Goal: Task Accomplishment & Management: Manage account settings

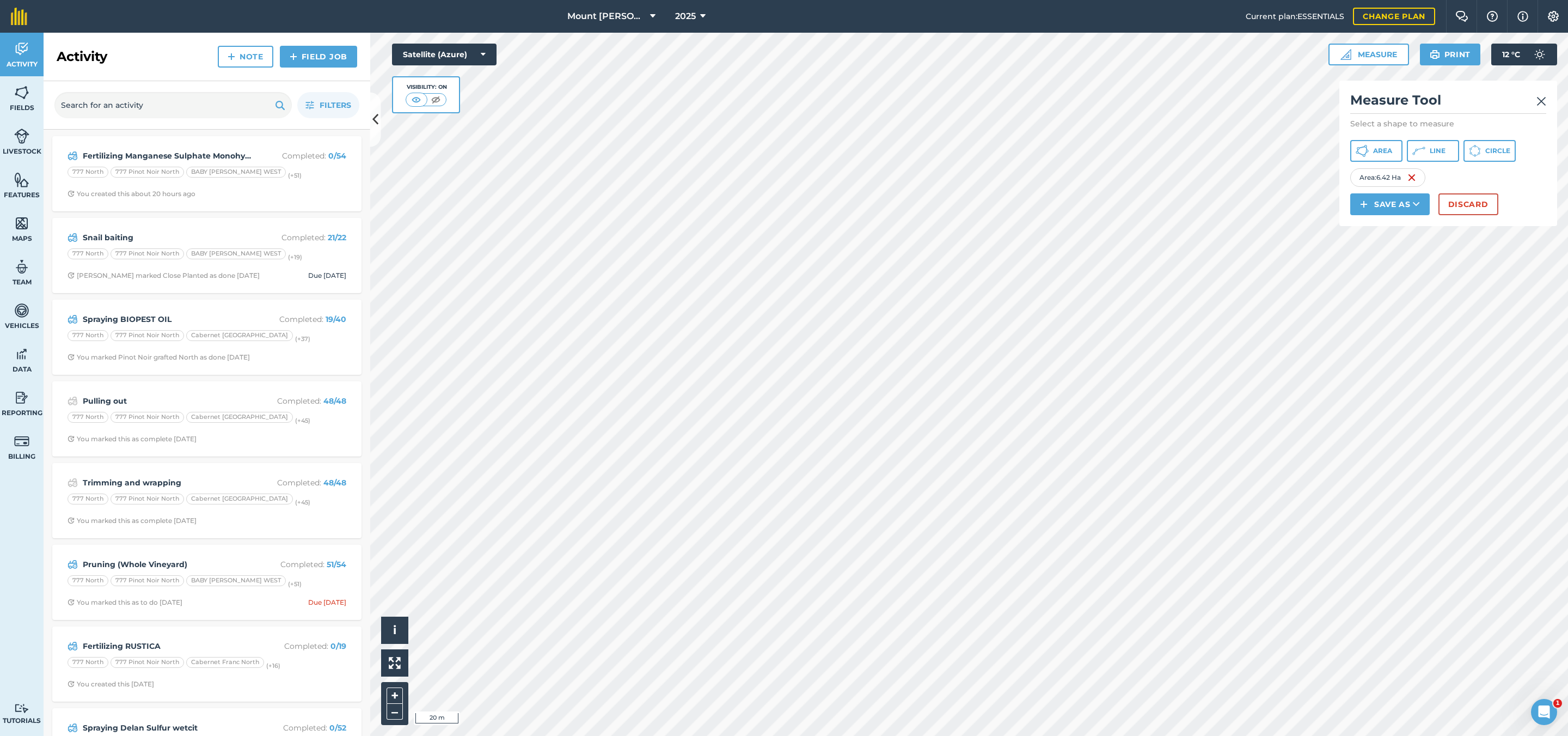
click at [1449, 203] on button "Discard" at bounding box center [1469, 204] width 60 height 22
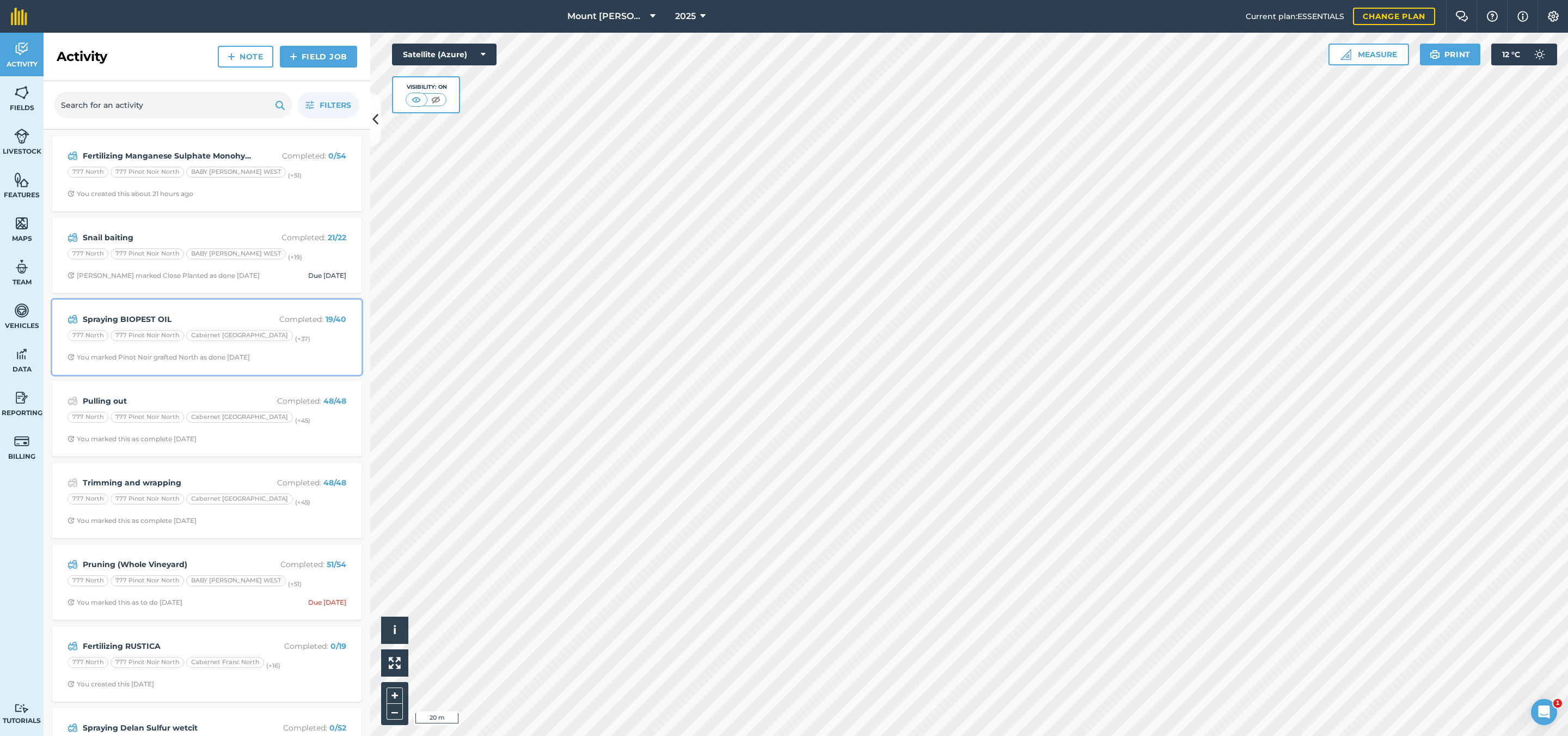
click at [311, 345] on div "777 North 777 Pinot Noir [GEOGRAPHIC_DATA] (+ 37 )" at bounding box center [207, 337] width 279 height 14
click at [232, 155] on strong "Spraying BIOPEST OIL" at bounding box center [169, 156] width 173 height 12
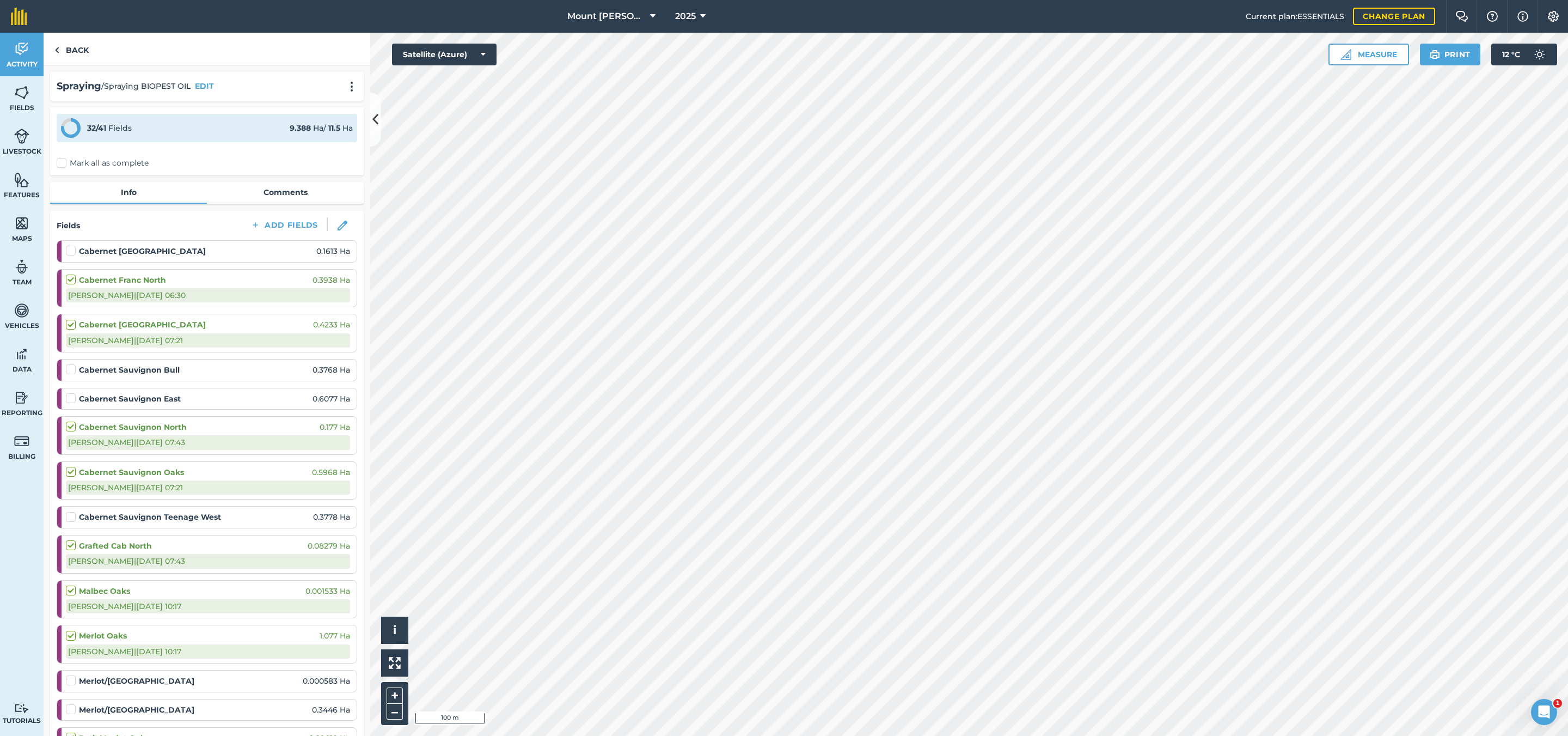
click at [71, 245] on label at bounding box center [72, 245] width 13 height 0
click at [71, 251] on input "checkbox" at bounding box center [69, 248] width 7 height 7
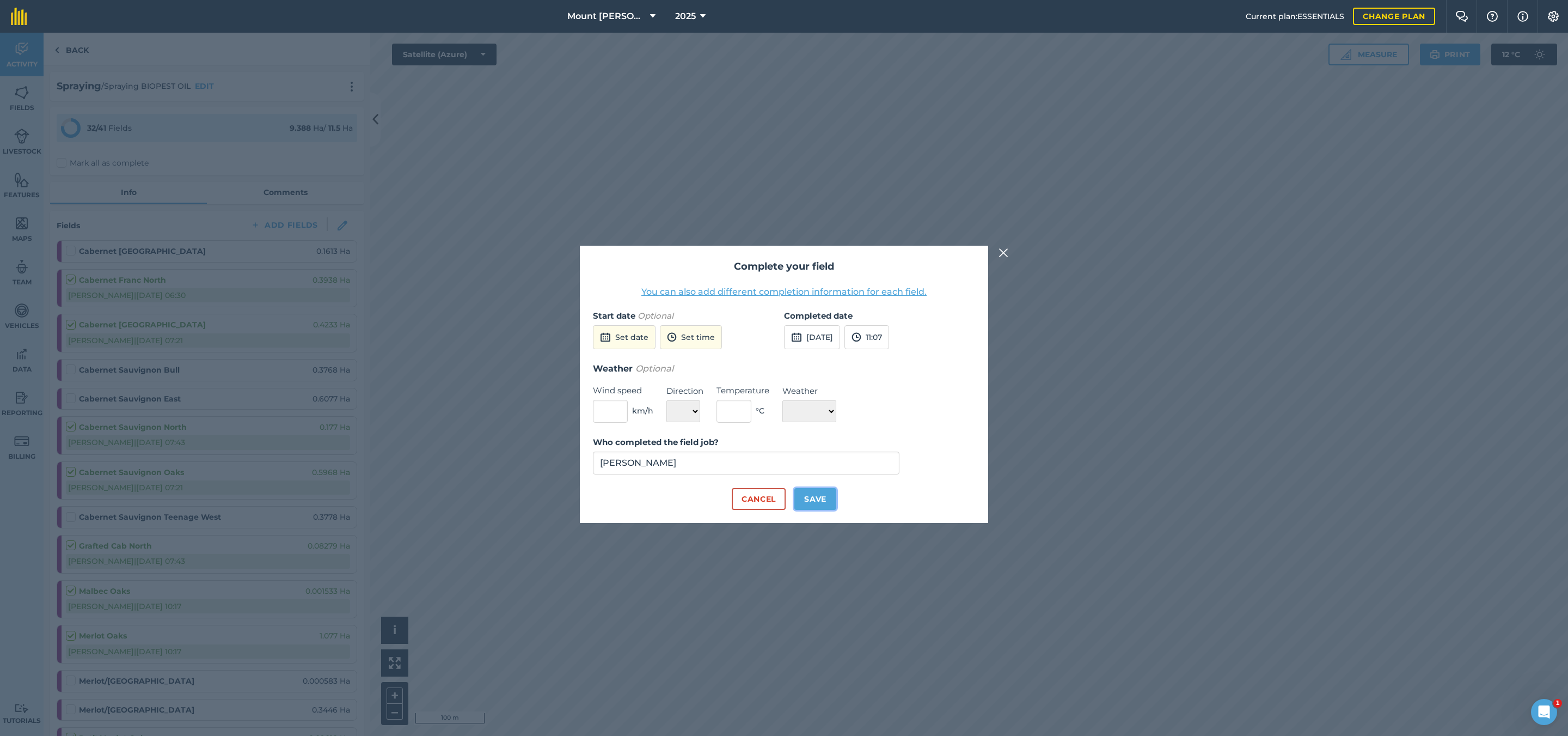
click at [816, 507] on button "Save" at bounding box center [816, 499] width 42 height 22
checkbox input "true"
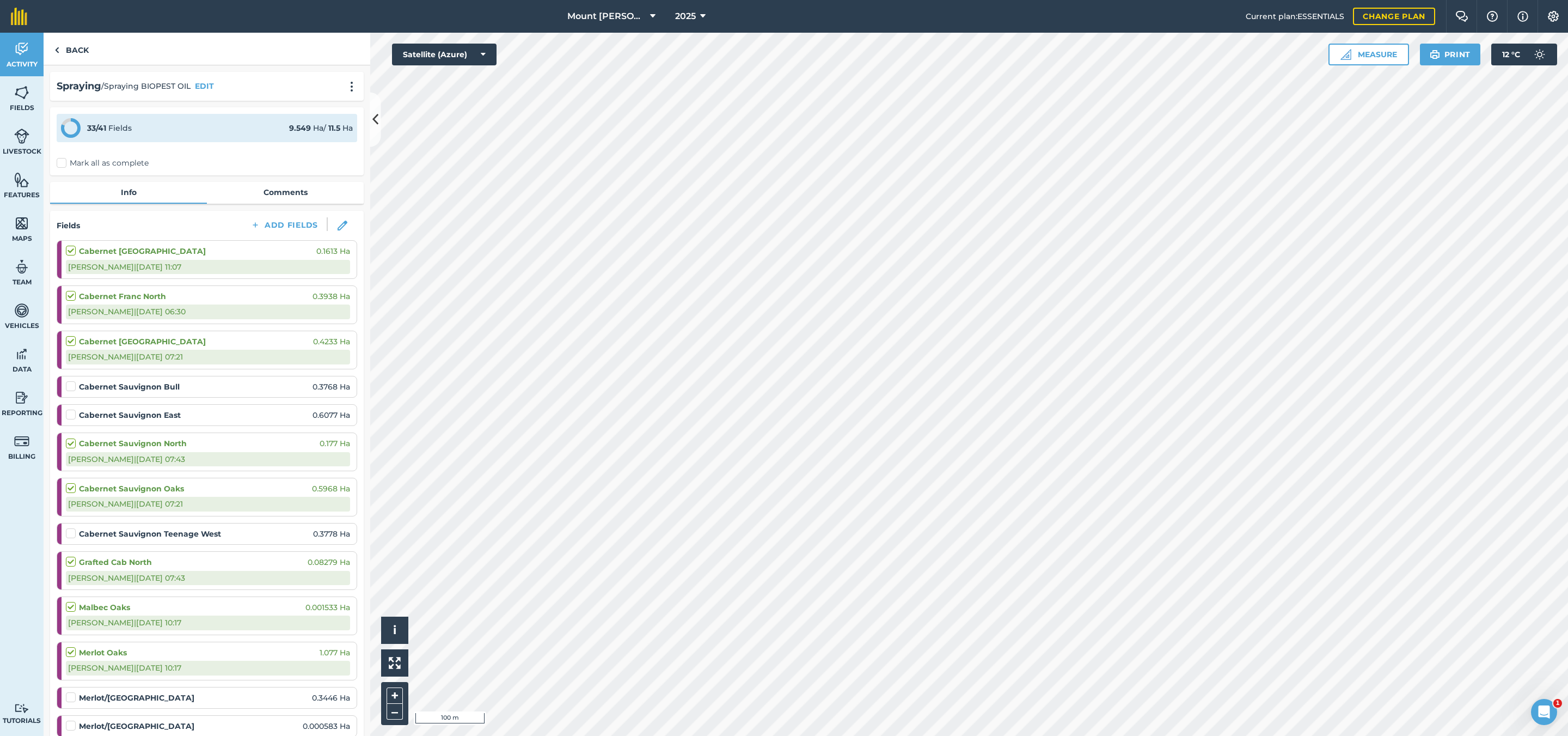
click at [69, 381] on label at bounding box center [72, 381] width 13 height 0
click at [69, 388] on input "checkbox" at bounding box center [69, 385] width 7 height 7
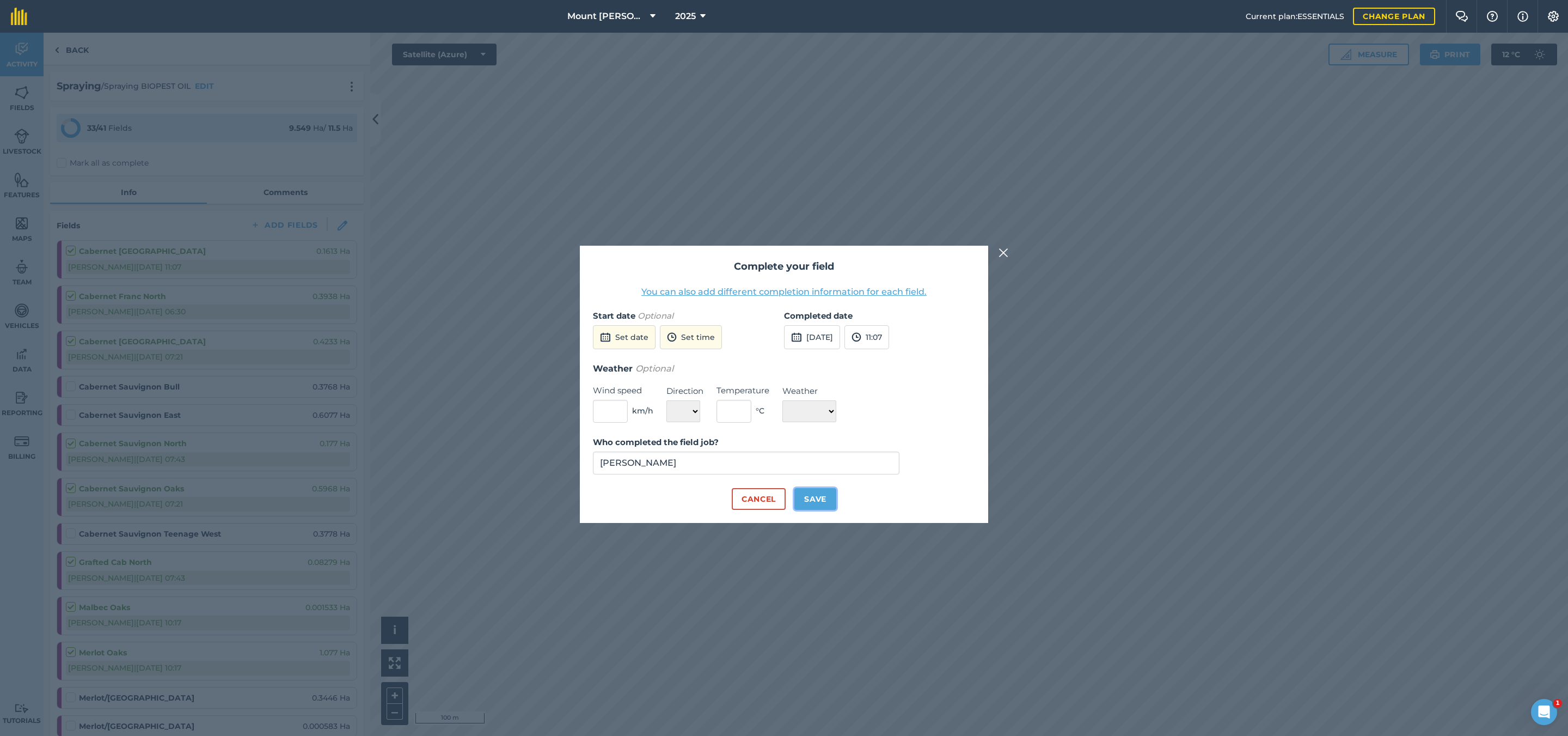
click at [834, 500] on button "Save" at bounding box center [816, 499] width 42 height 22
checkbox input "true"
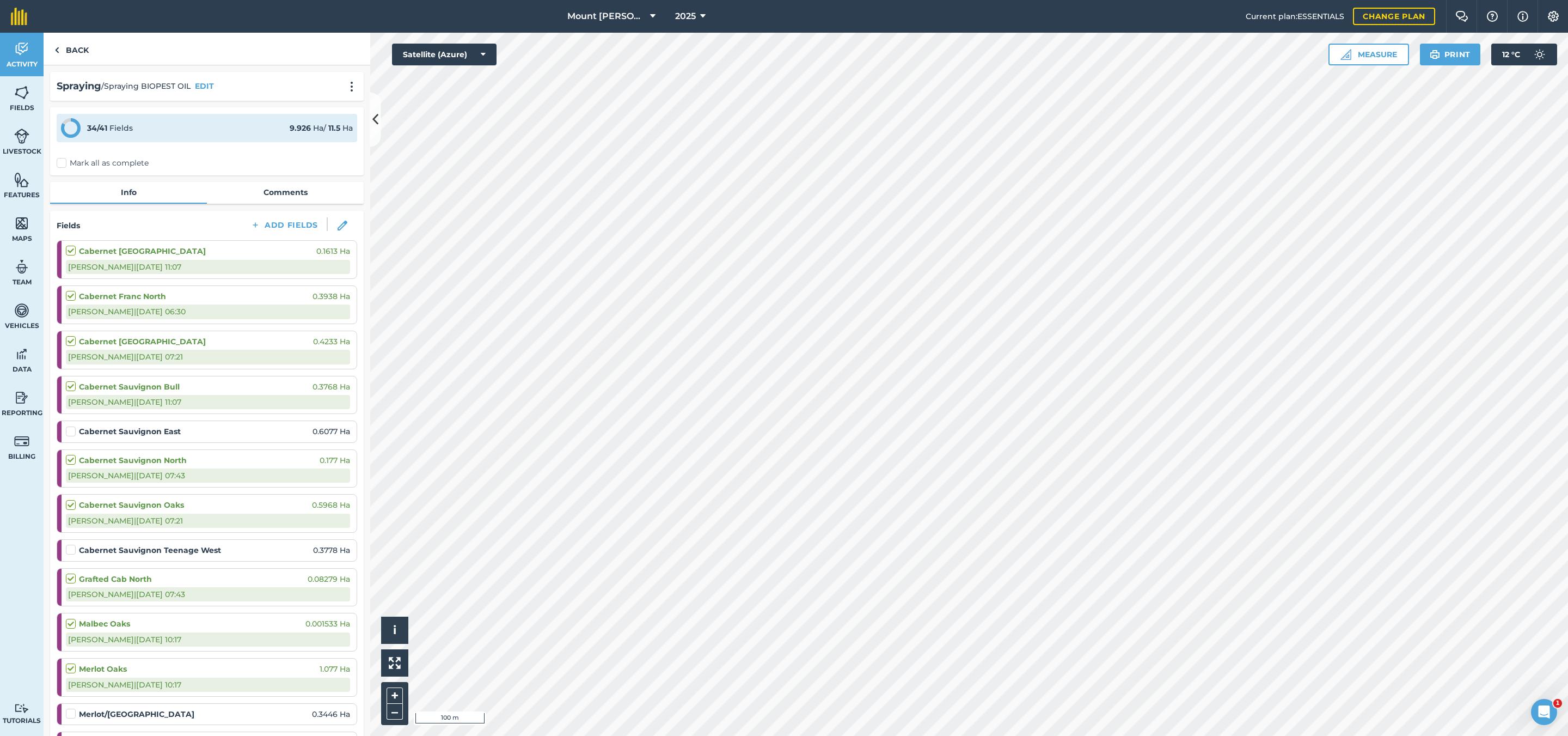
click at [66, 426] on label at bounding box center [72, 426] width 13 height 0
click at [66, 433] on input "checkbox" at bounding box center [69, 430] width 7 height 7
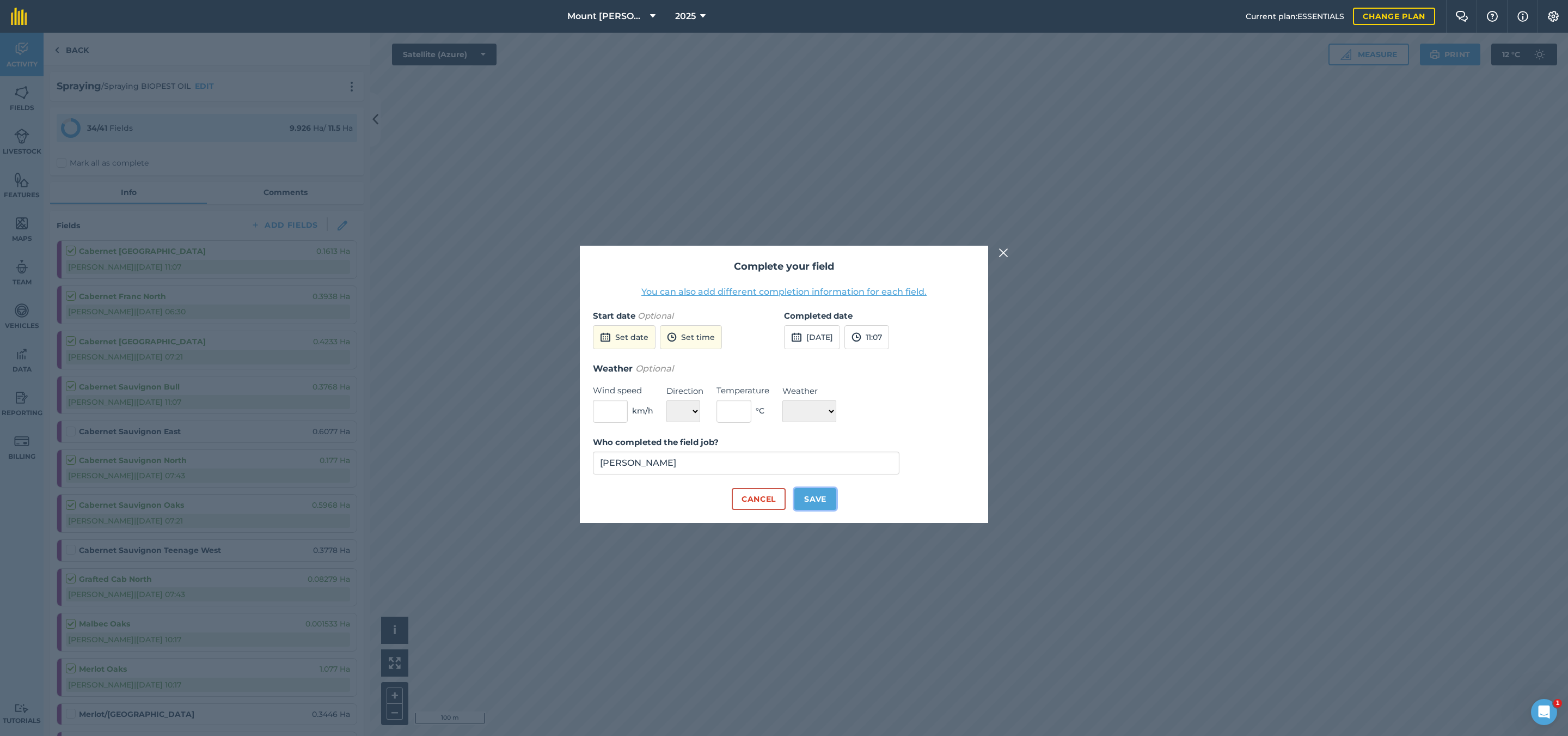
click at [822, 499] on button "Save" at bounding box center [816, 499] width 42 height 22
checkbox input "true"
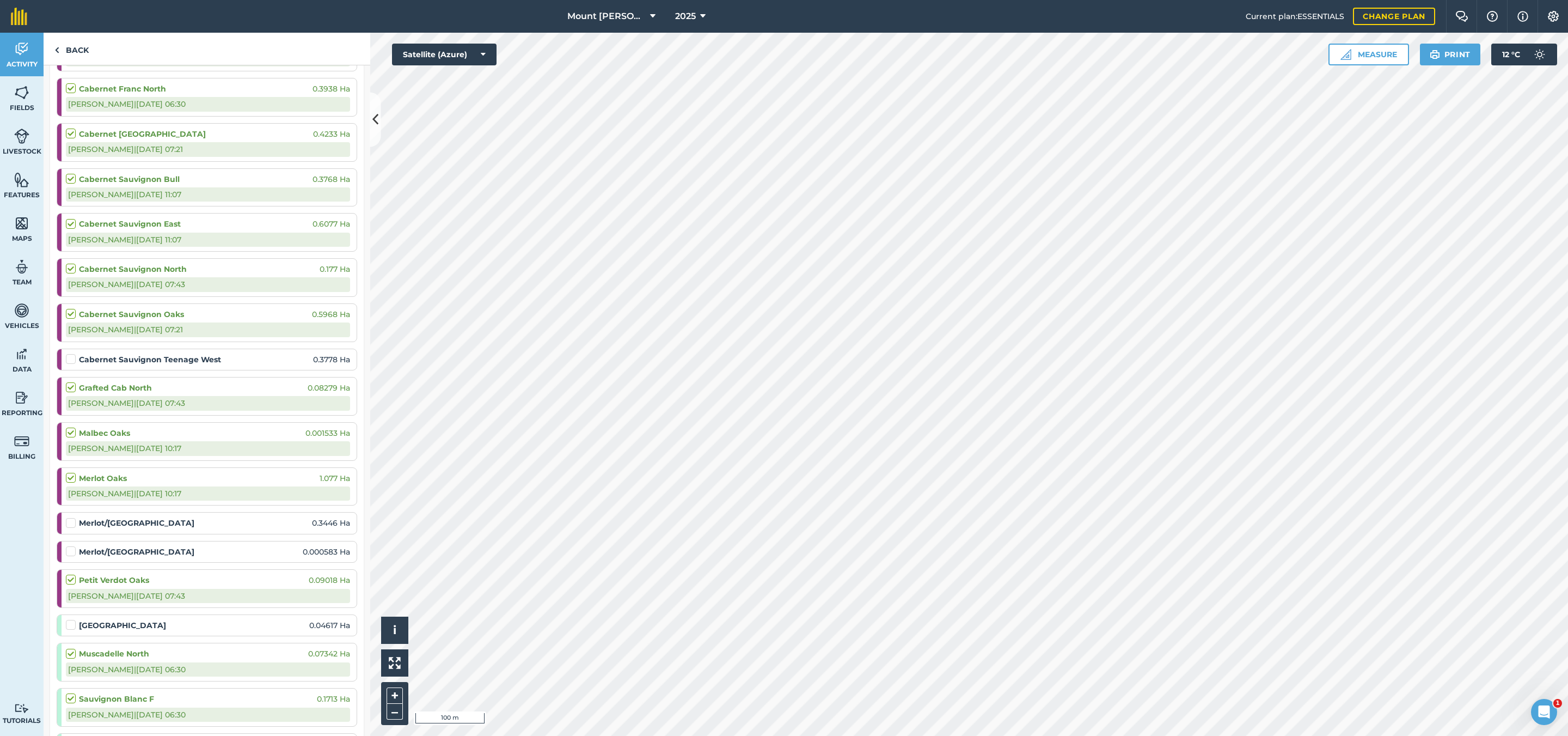
scroll to position [327, 0]
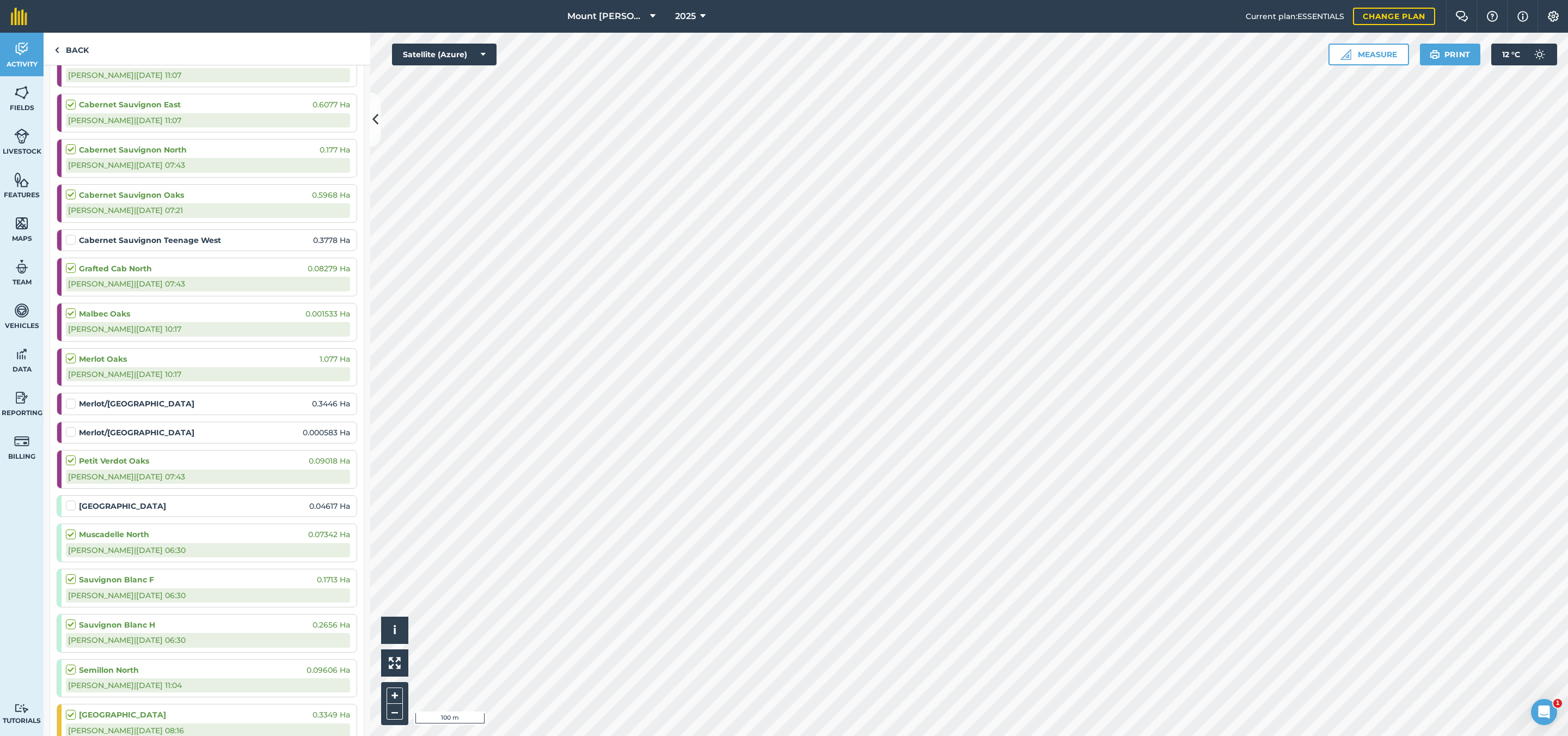
click at [72, 235] on label at bounding box center [72, 235] width 13 height 0
click at [72, 239] on input "checkbox" at bounding box center [69, 238] width 7 height 7
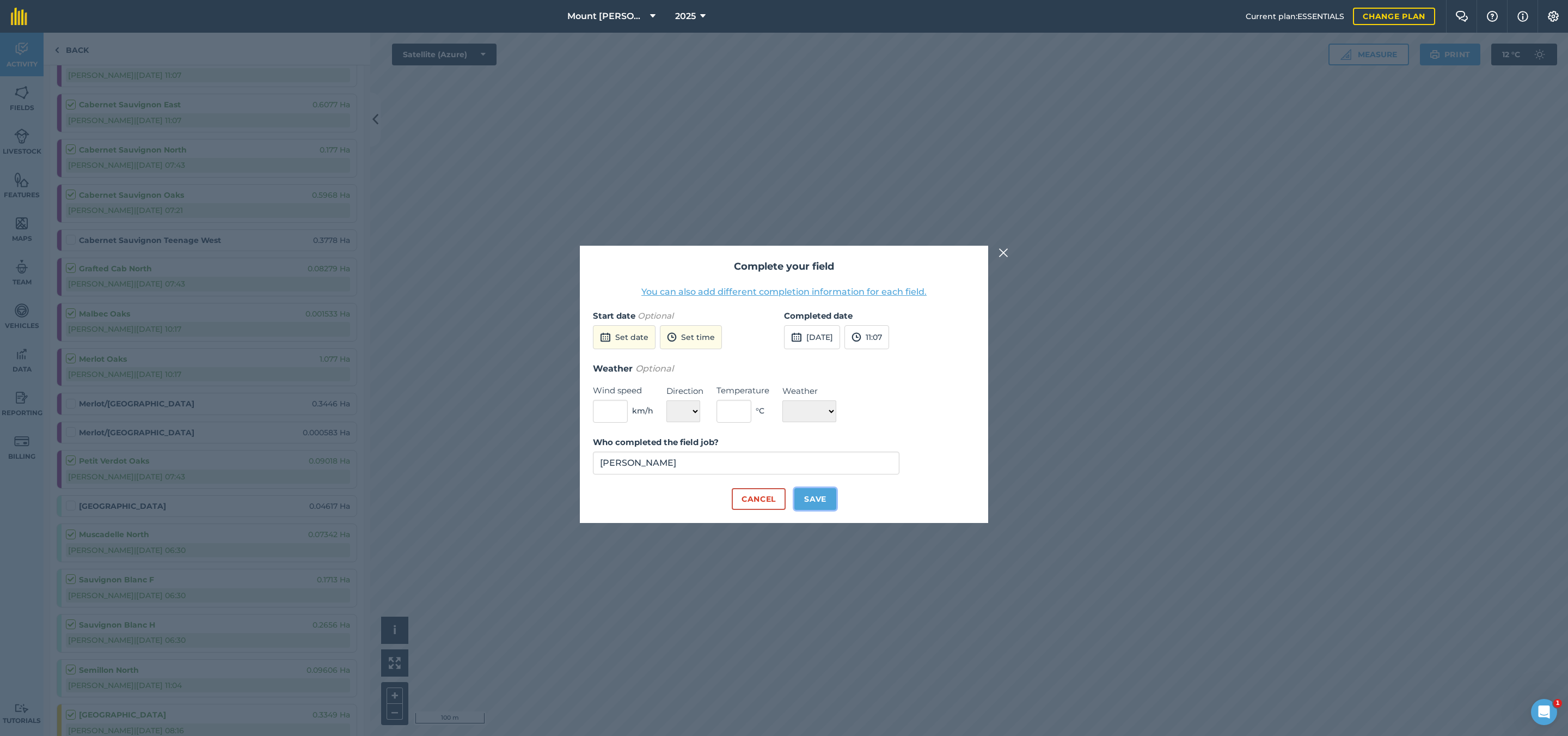
click at [804, 498] on button "Save" at bounding box center [816, 499] width 42 height 22
checkbox input "true"
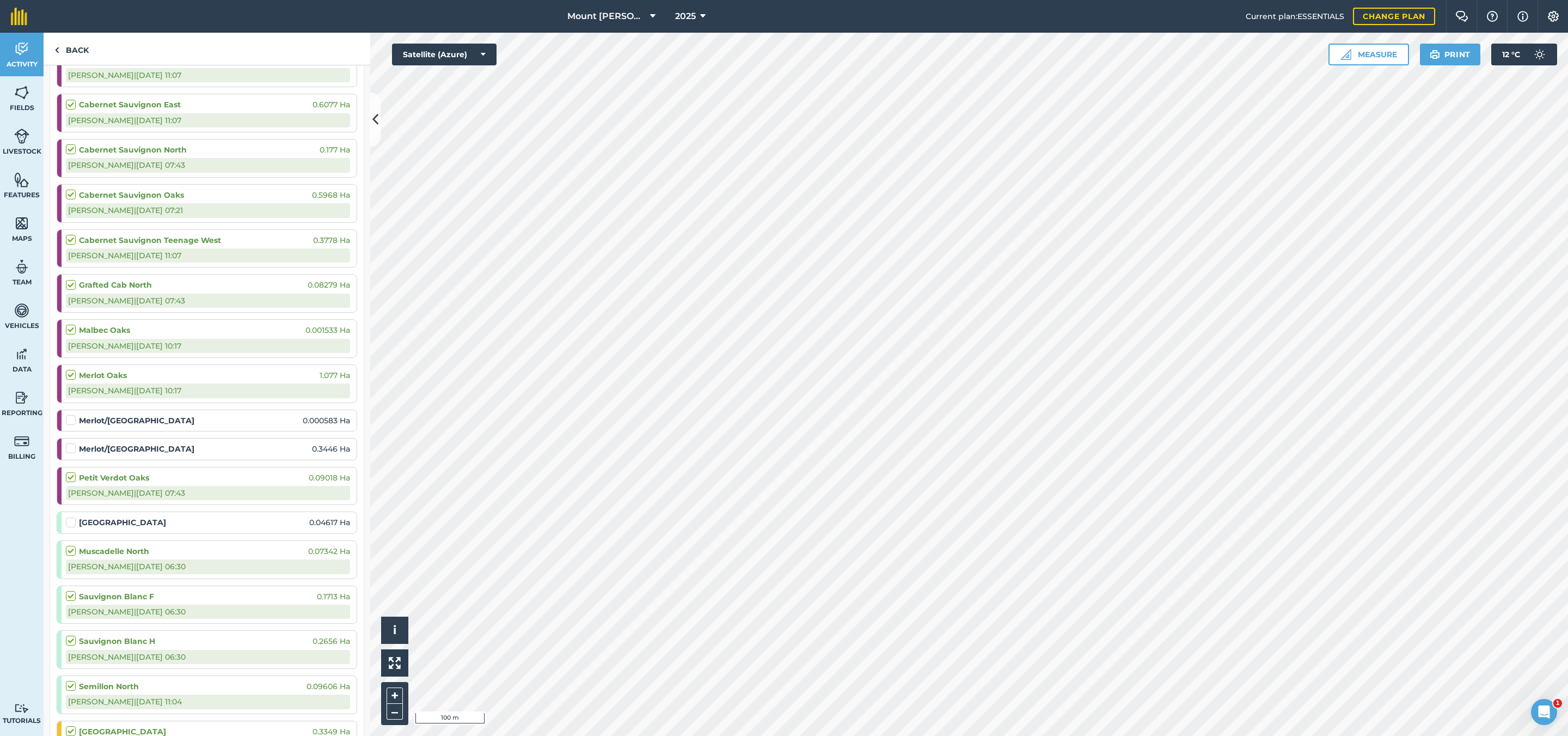
click at [72, 415] on label at bounding box center [72, 415] width 13 height 0
click at [72, 422] on input "checkbox" at bounding box center [69, 418] width 7 height 7
checkbox input "false"
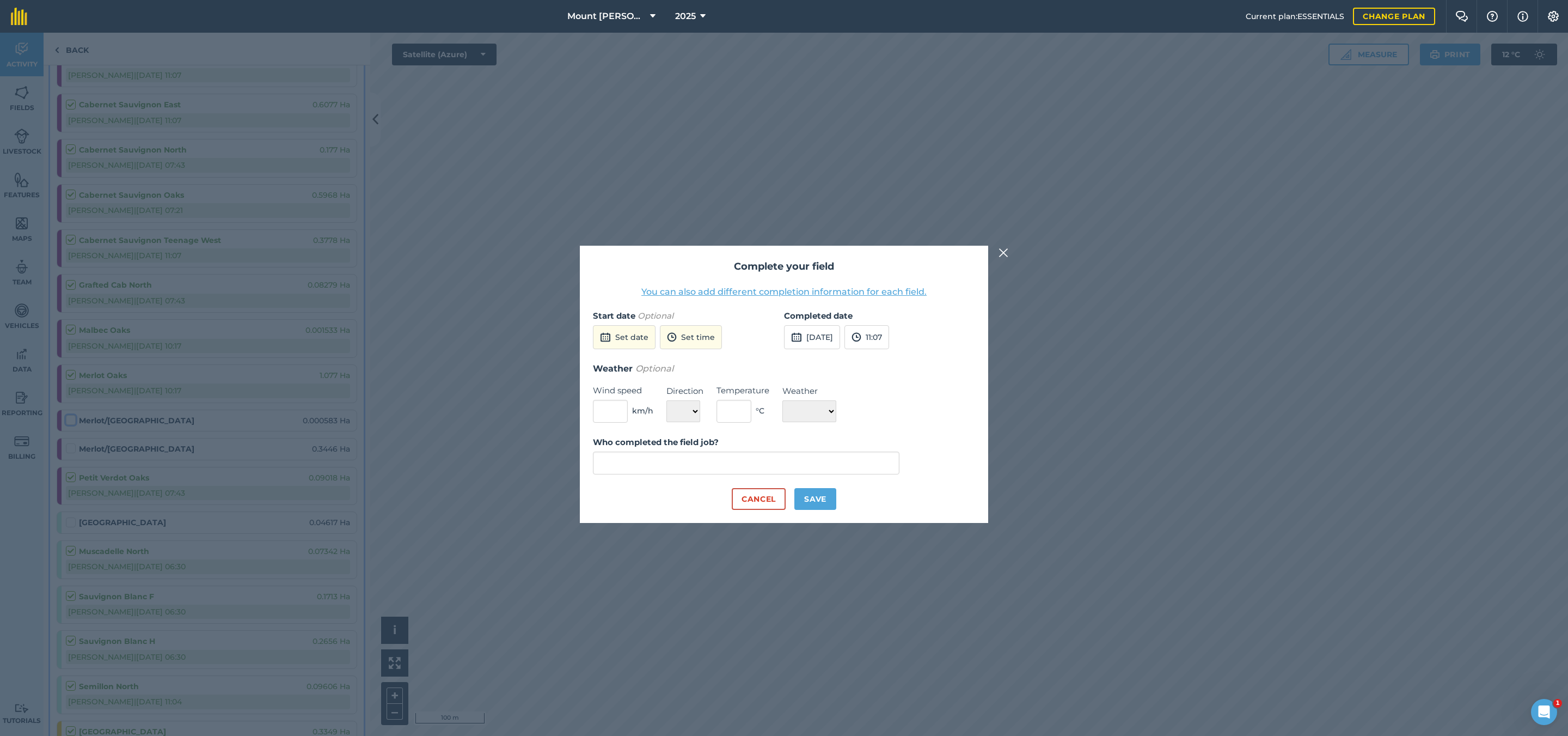
type input "Jack Carpenter"
click at [806, 498] on button "Save" at bounding box center [816, 499] width 42 height 22
checkbox input "true"
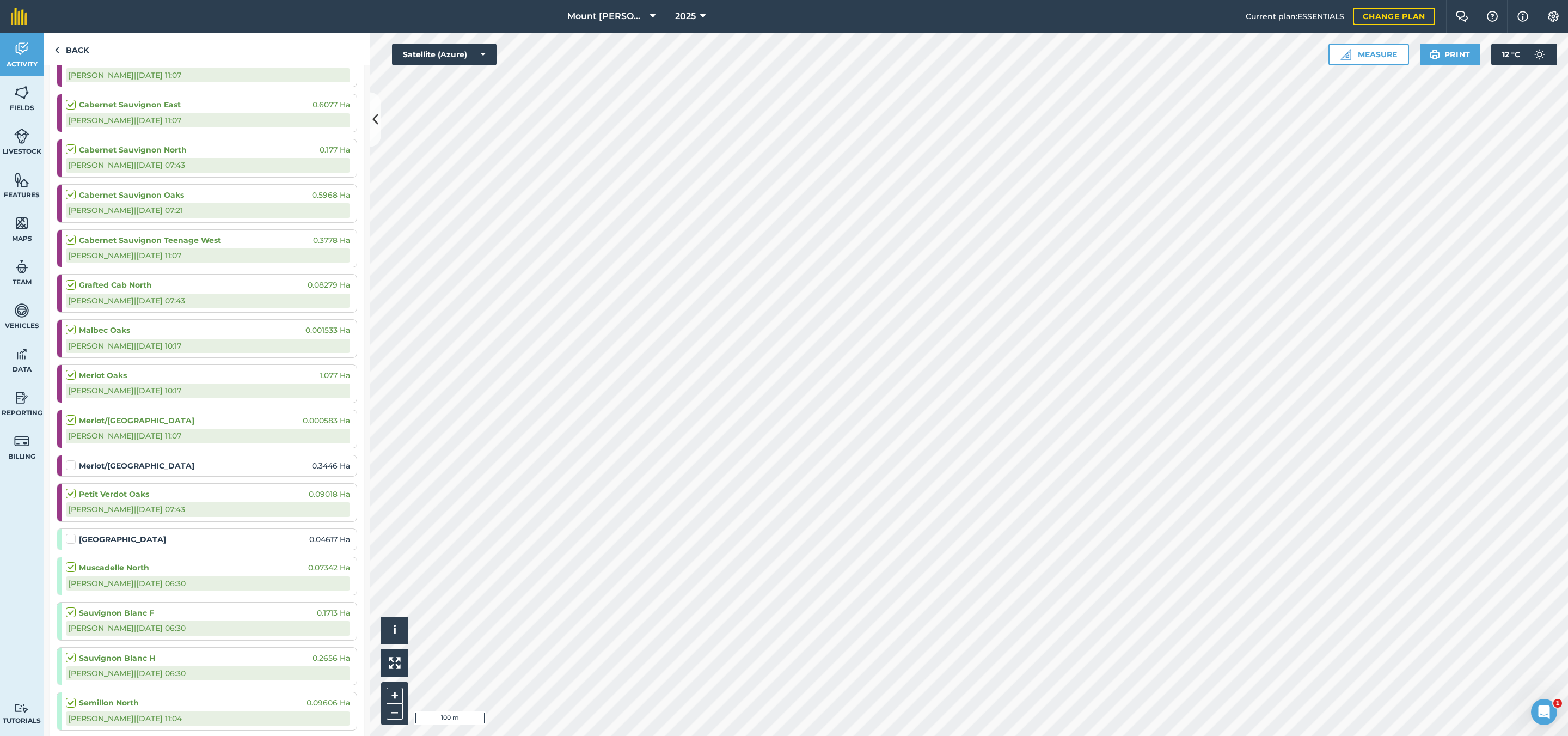
click at [64, 466] on li "Merlot/Malbec East 0.3446 Ha" at bounding box center [207, 466] width 301 height 22
click at [71, 460] on label at bounding box center [72, 460] width 13 height 0
click at [71, 467] on input "checkbox" at bounding box center [69, 463] width 7 height 7
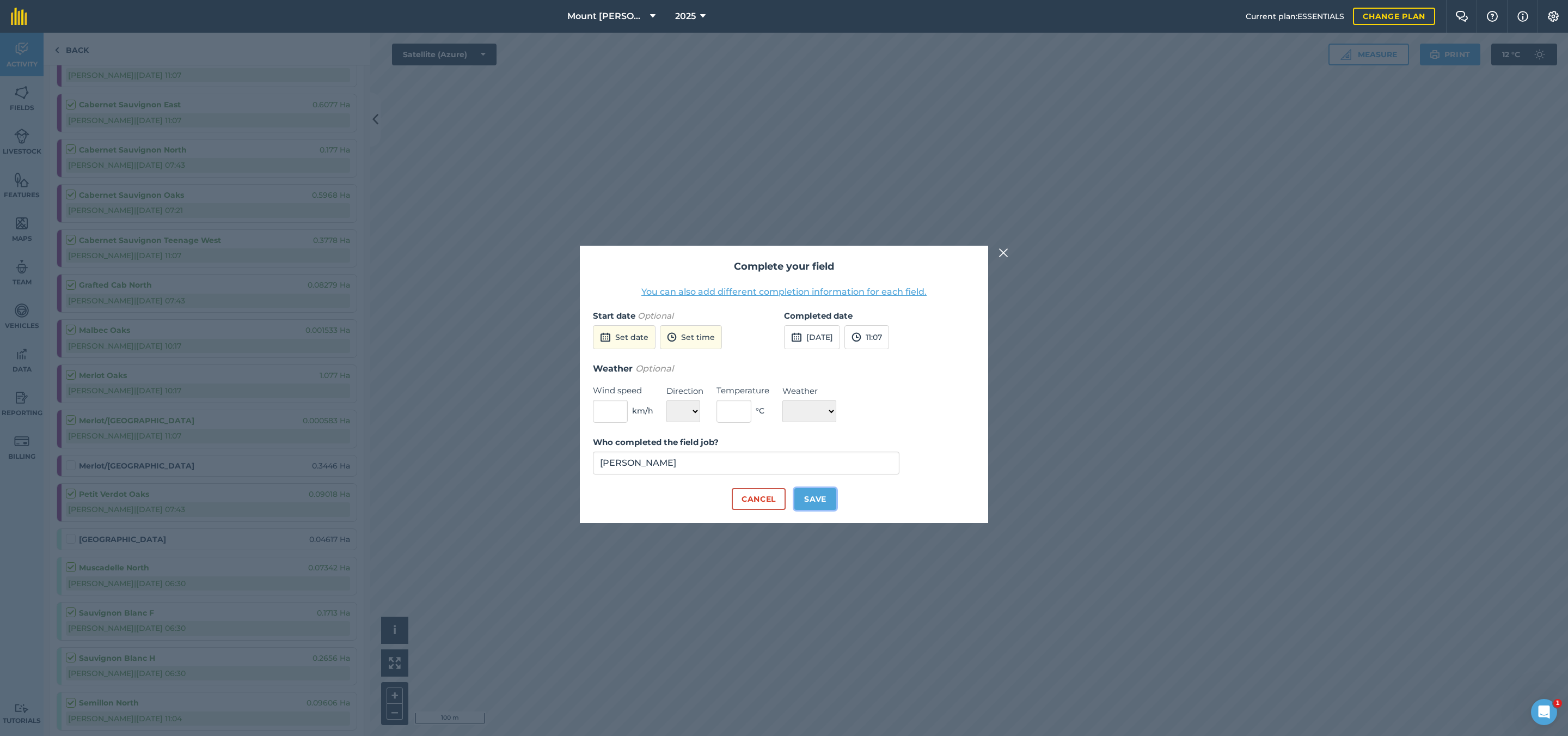
click at [813, 498] on button "Save" at bounding box center [816, 499] width 42 height 22
checkbox input "true"
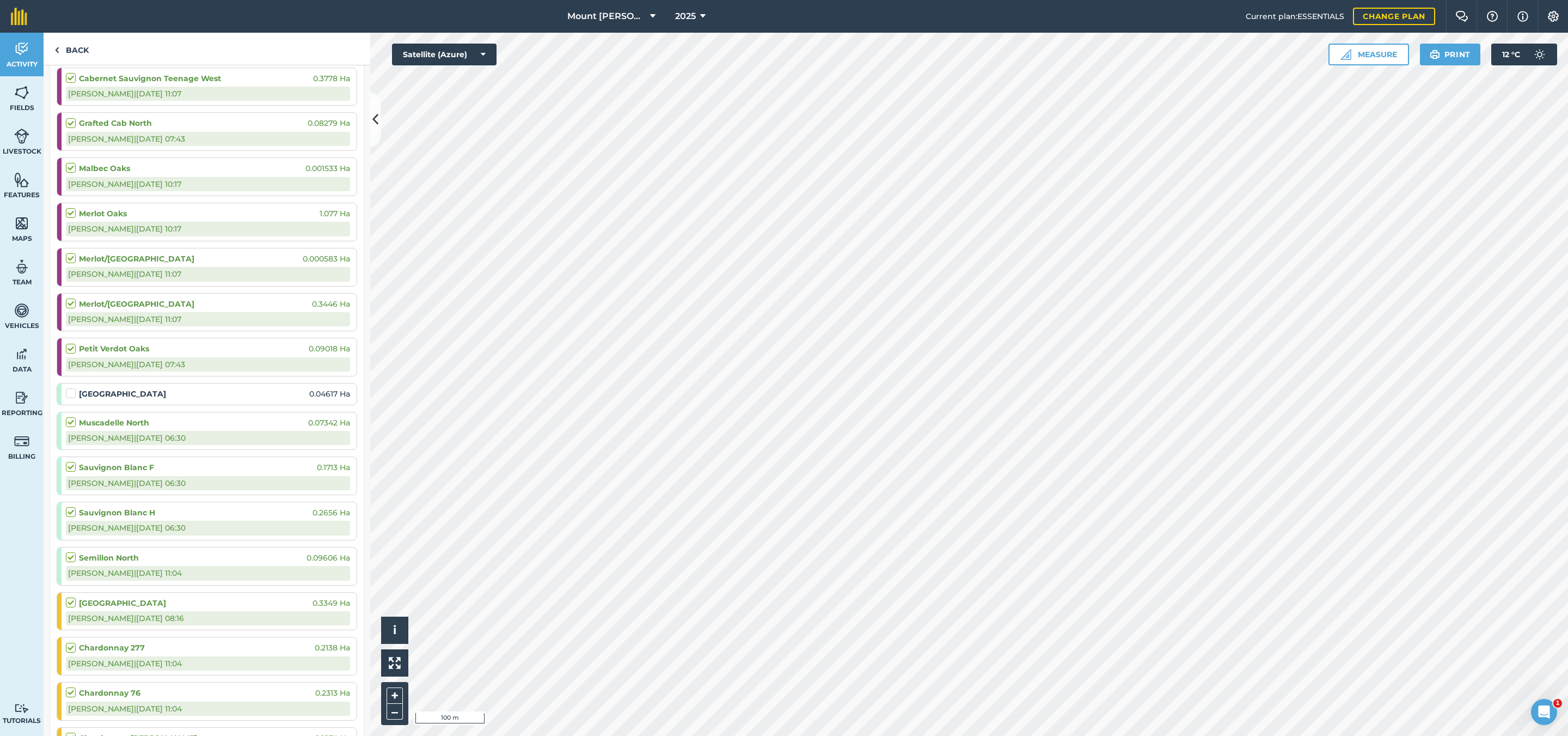
scroll to position [490, 0]
click at [68, 386] on label at bounding box center [72, 386] width 13 height 0
click at [68, 394] on input "checkbox" at bounding box center [69, 390] width 7 height 7
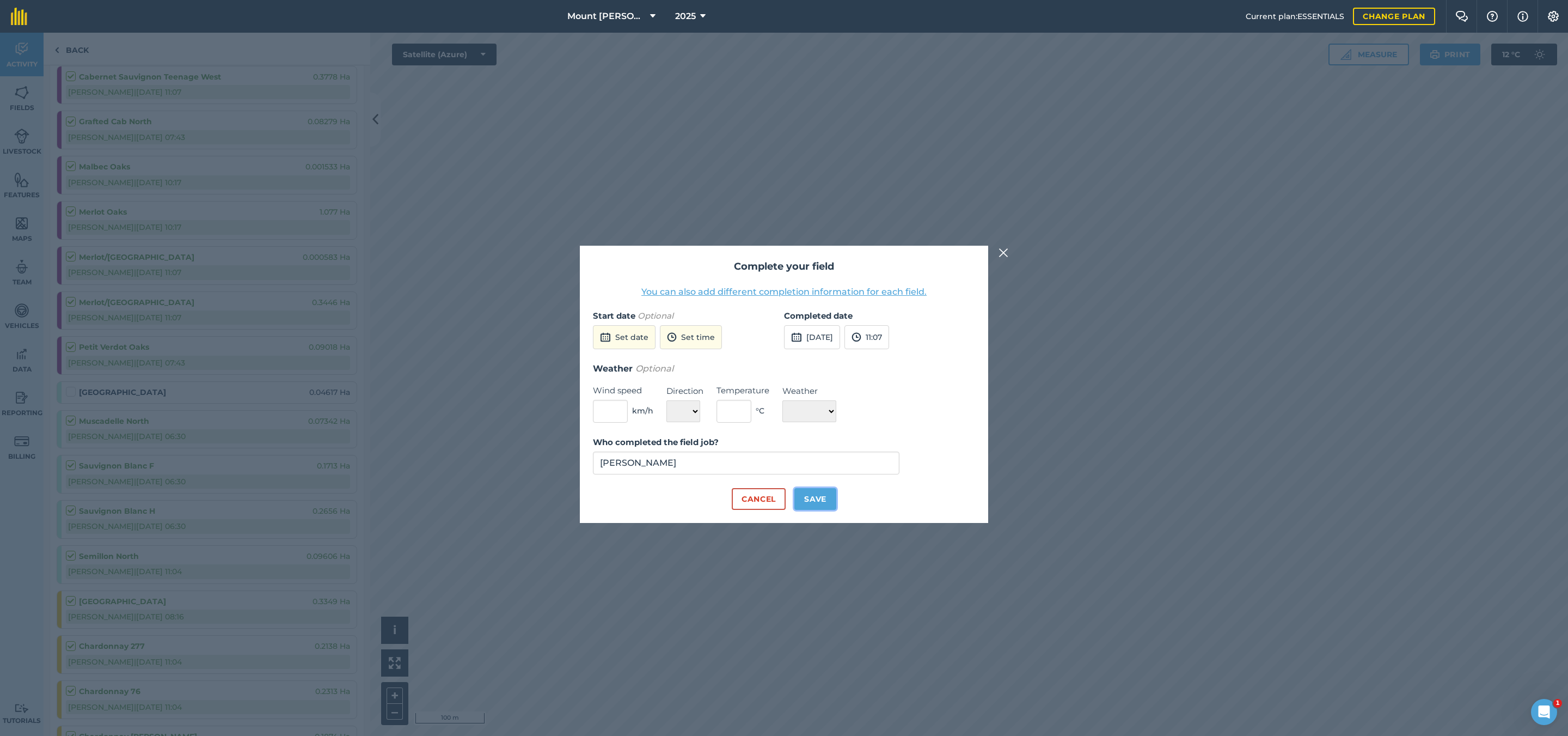
click at [808, 493] on button "Save" at bounding box center [816, 499] width 42 height 22
checkbox input "true"
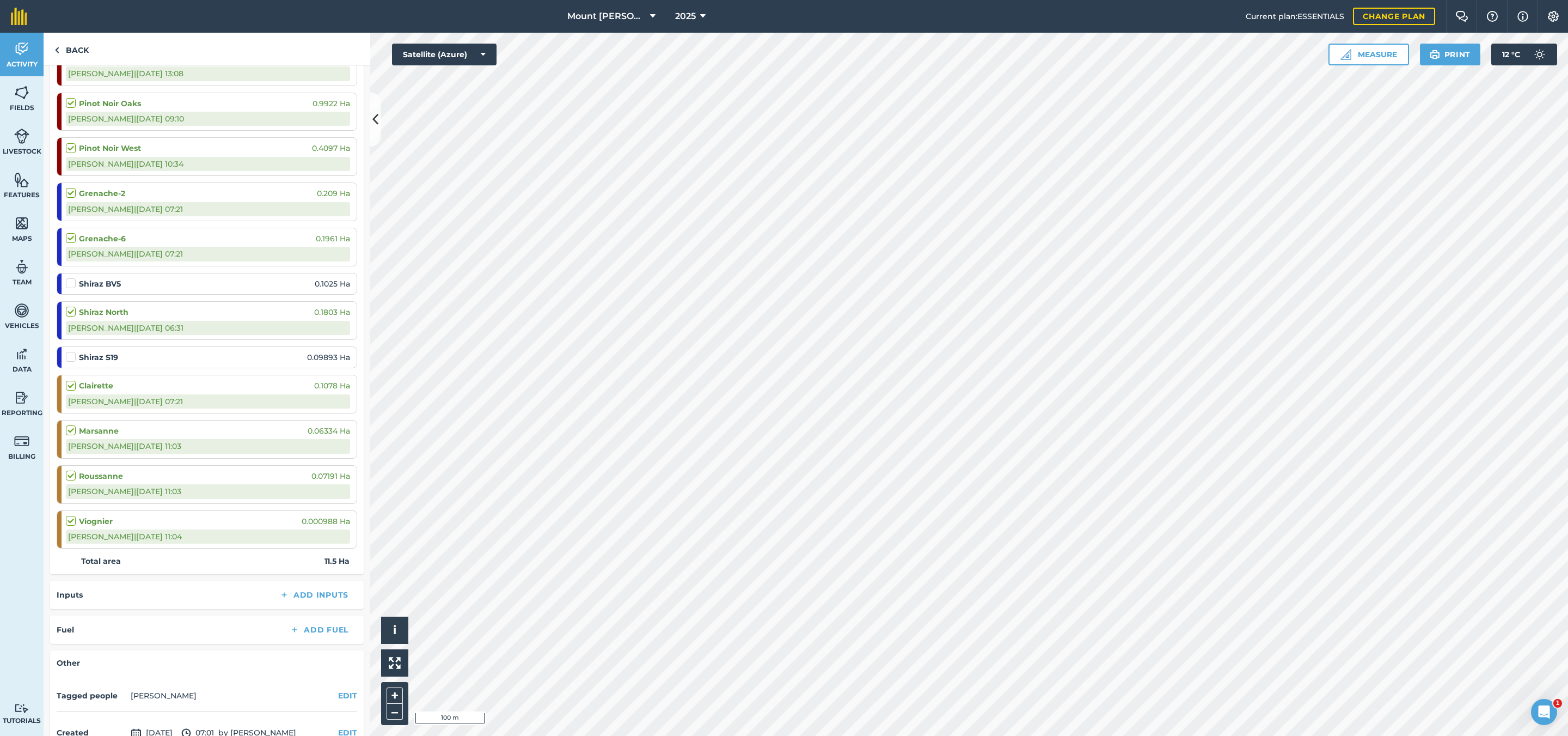
scroll to position [1293, 0]
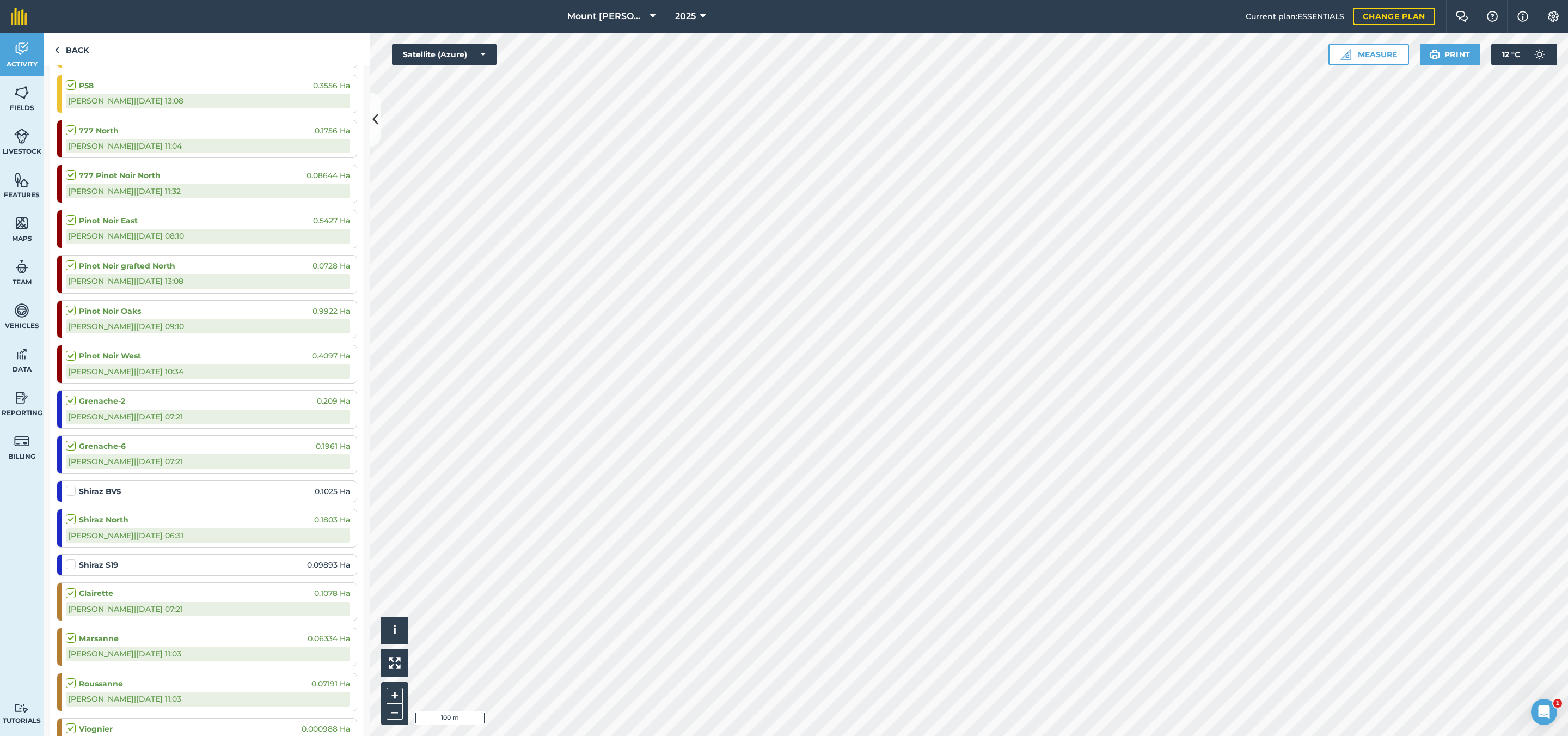
click at [74, 485] on label at bounding box center [72, 485] width 13 height 0
click at [73, 493] on input "checkbox" at bounding box center [69, 489] width 7 height 7
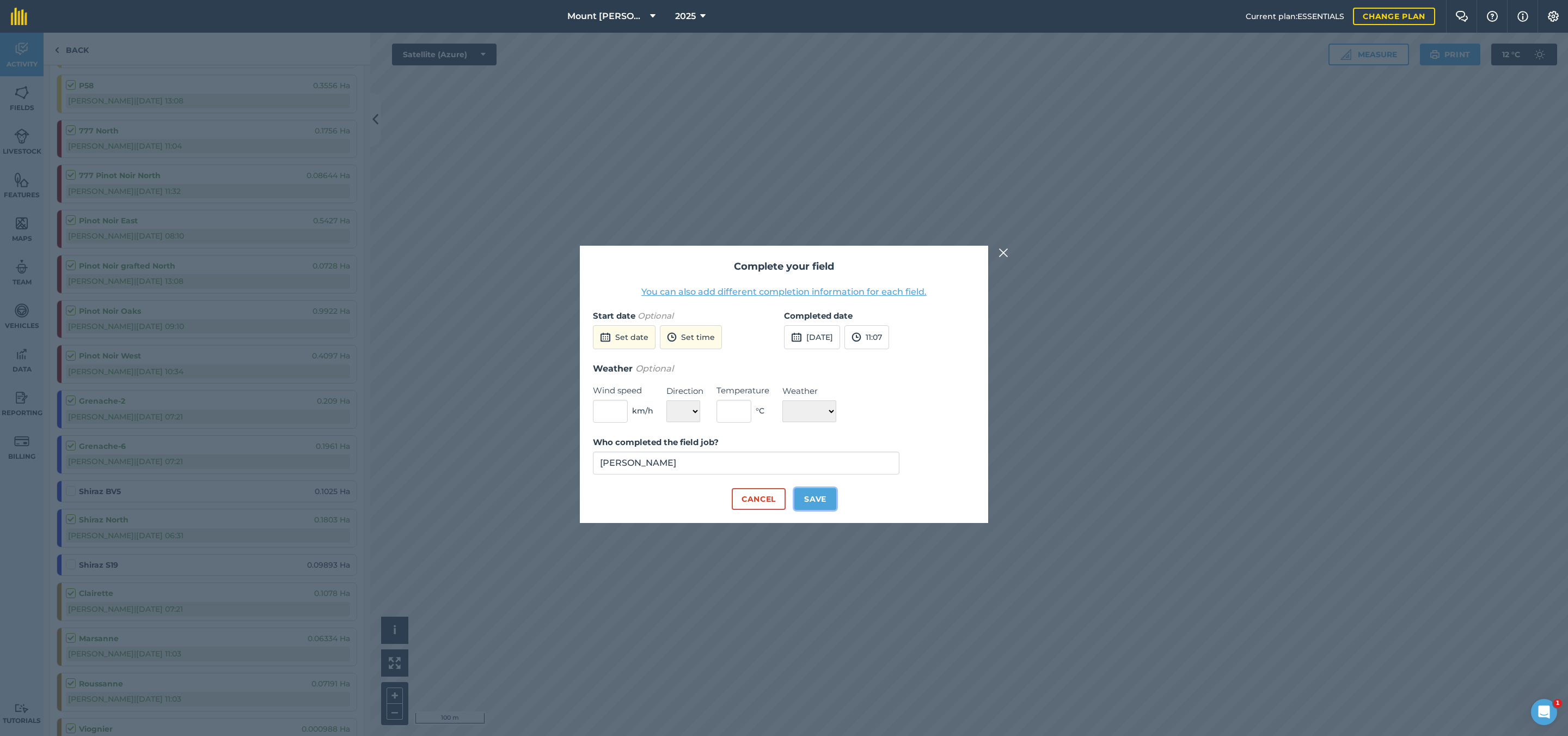
click at [825, 493] on button "Save" at bounding box center [816, 499] width 42 height 22
checkbox input "true"
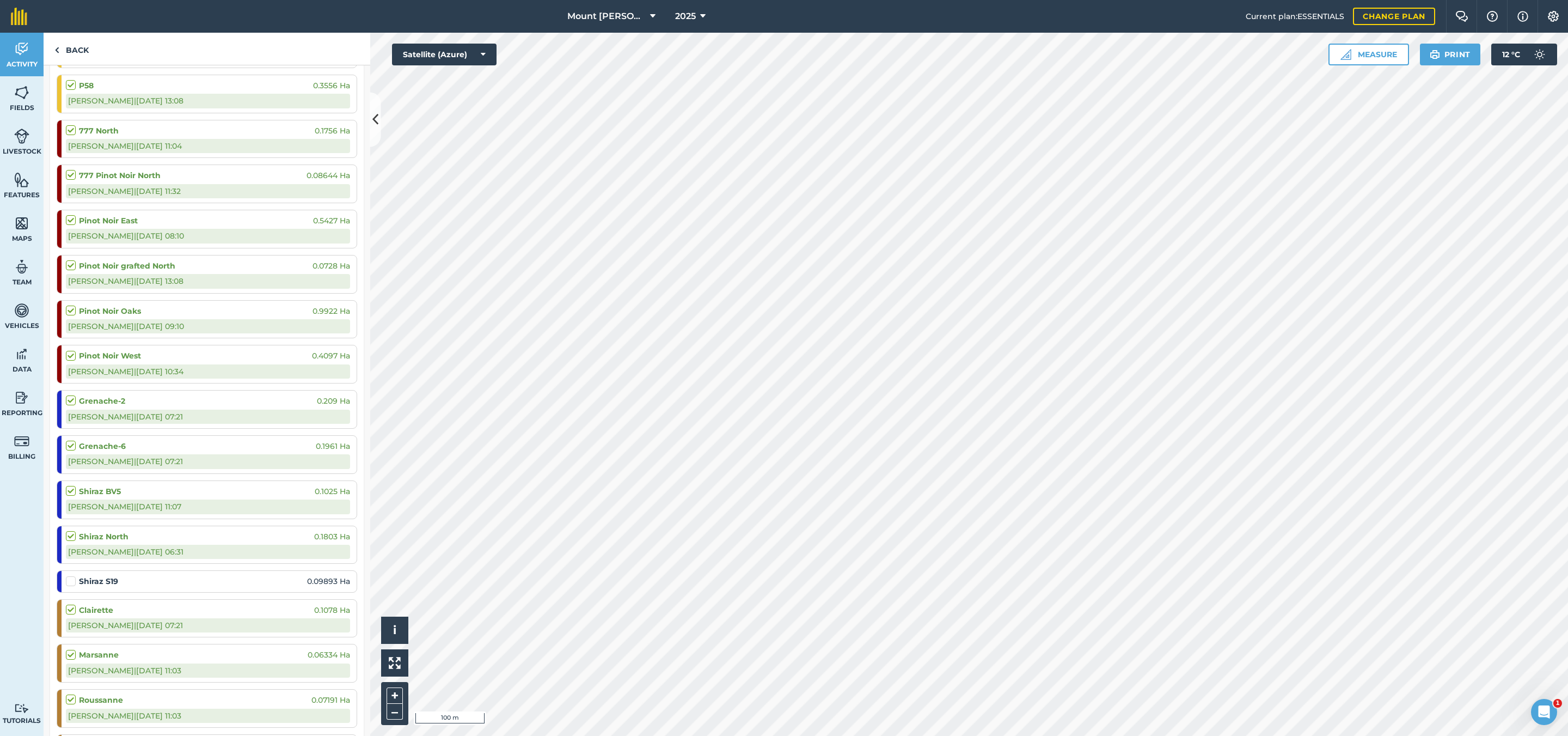
click at [68, 592] on div "Shiraz S19 0.09893 Ha" at bounding box center [208, 582] width 284 height 20
click at [68, 576] on label at bounding box center [72, 576] width 13 height 0
click at [68, 583] on input "checkbox" at bounding box center [69, 579] width 7 height 7
checkbox input "false"
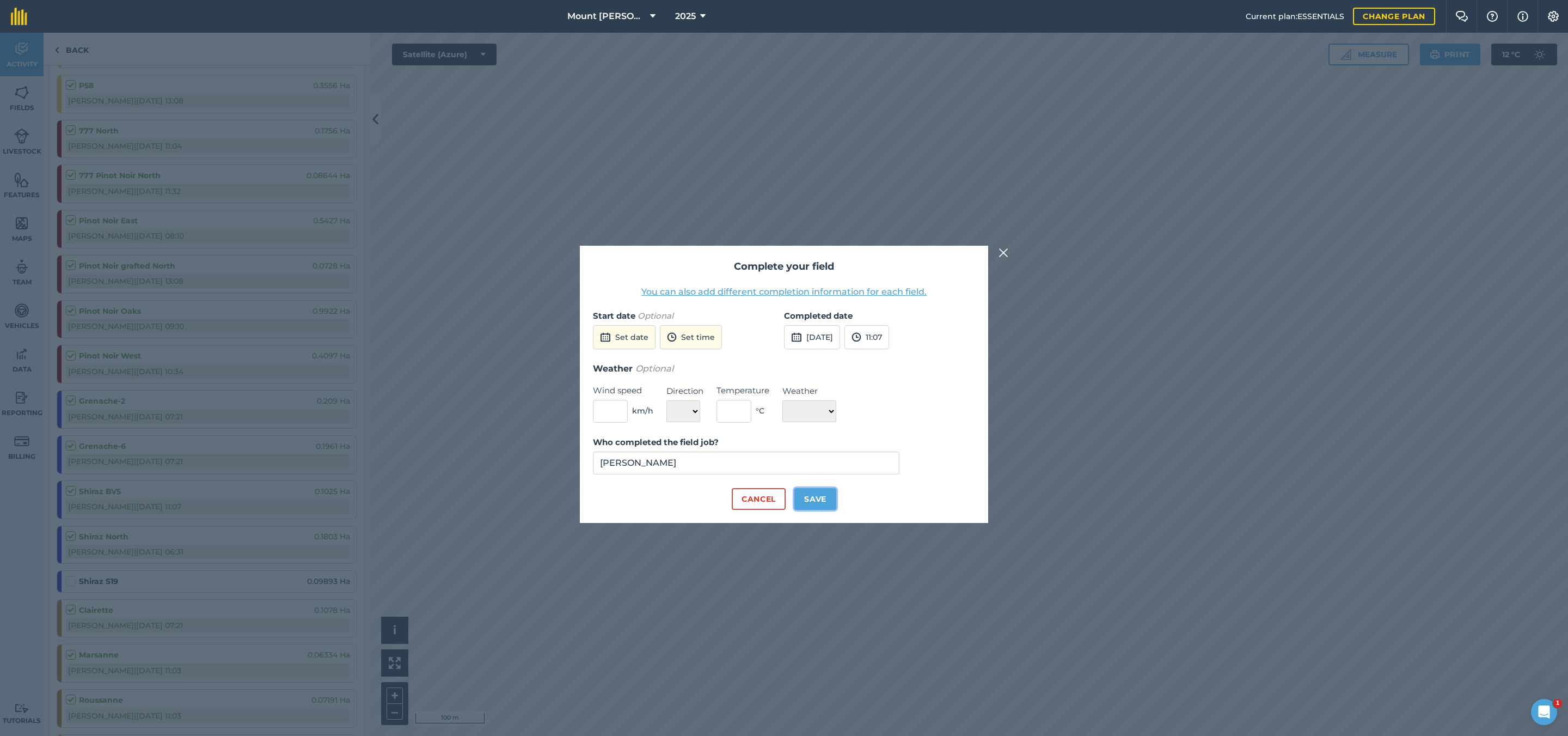
click at [829, 490] on button "Save" at bounding box center [816, 499] width 42 height 22
checkbox input "true"
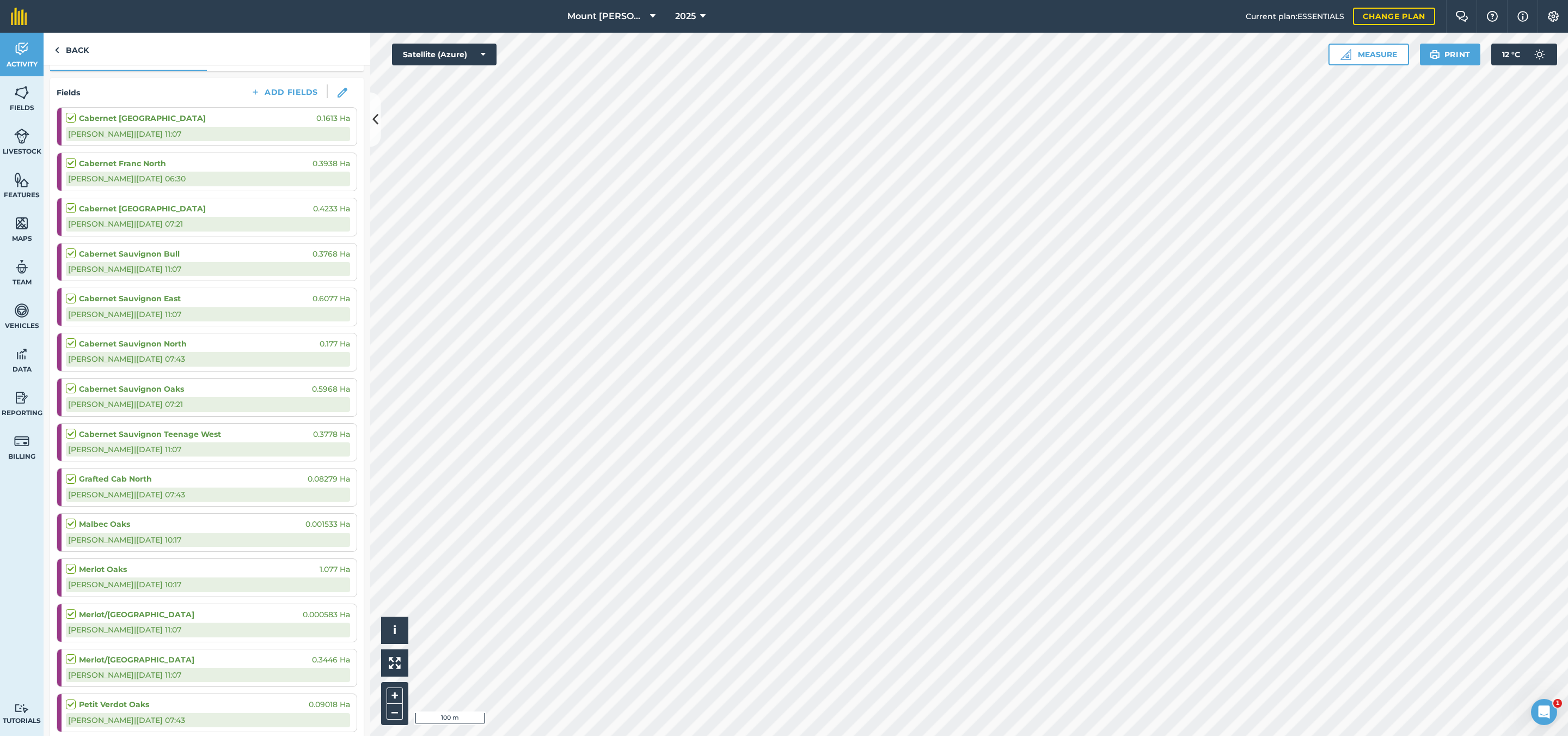
scroll to position [0, 0]
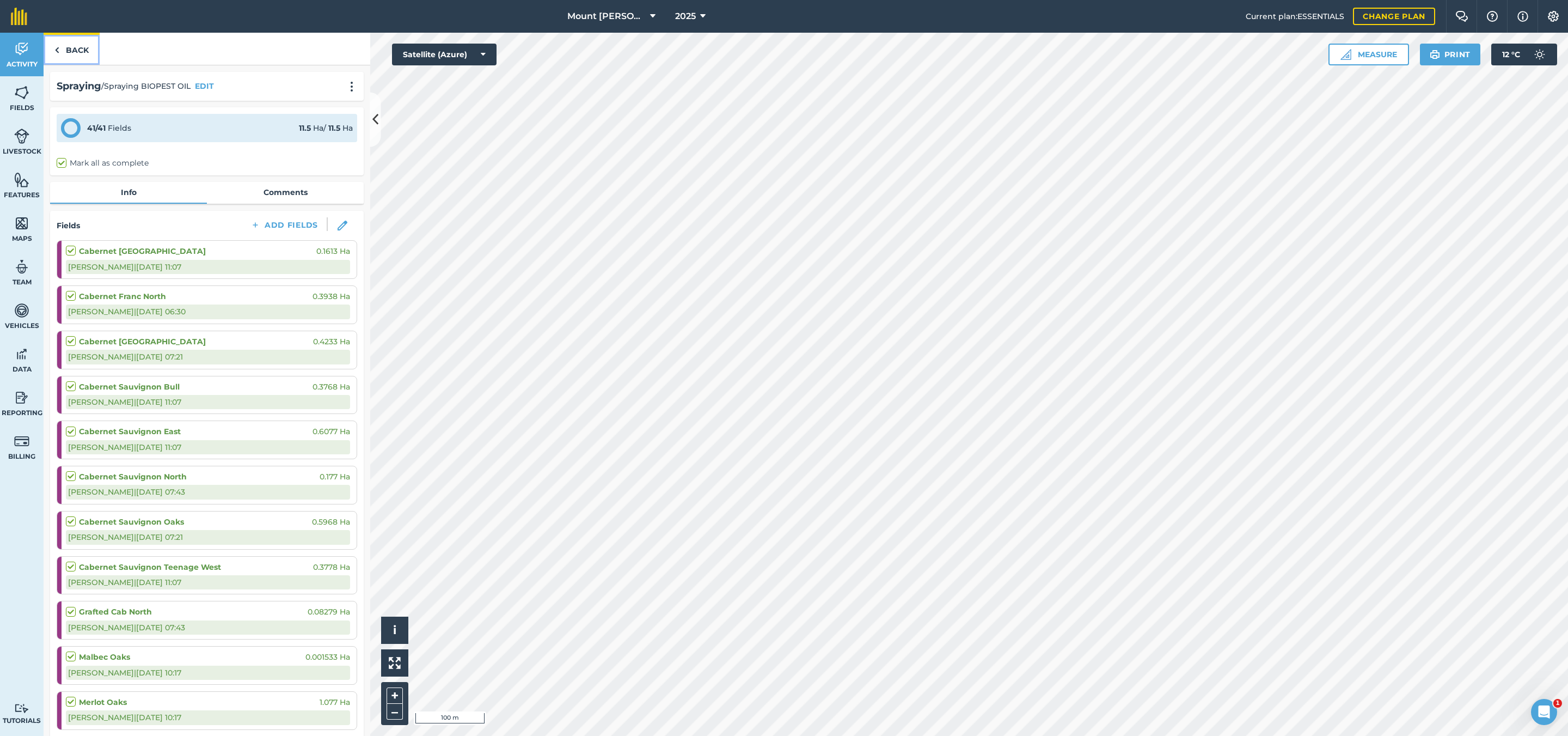
click at [60, 55] on link "Back" at bounding box center [71, 49] width 56 height 32
